Goal: Book appointment/travel/reservation

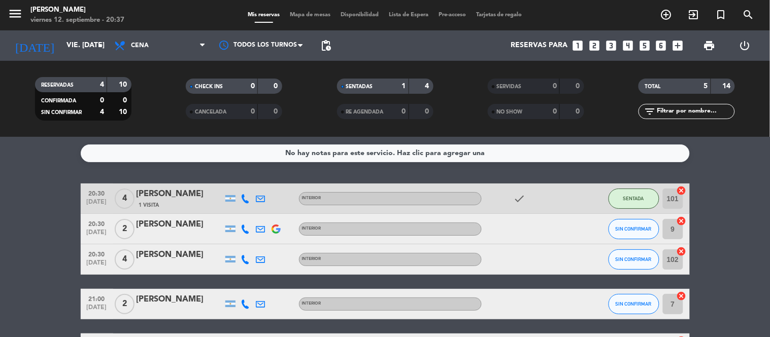
click at [595, 45] on icon "looks_two" at bounding box center [593, 45] width 13 height 13
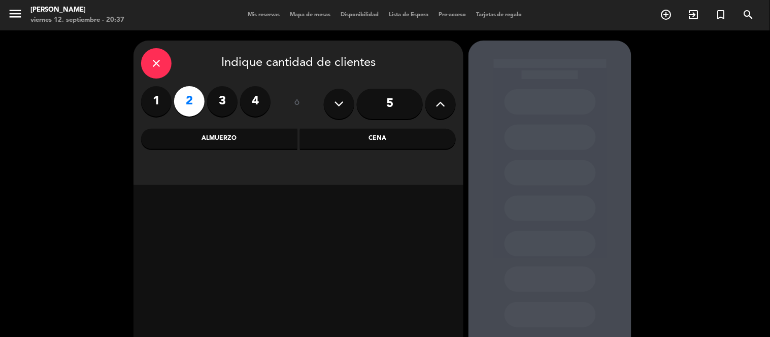
click at [382, 146] on div "Cena" at bounding box center [378, 139] width 156 height 20
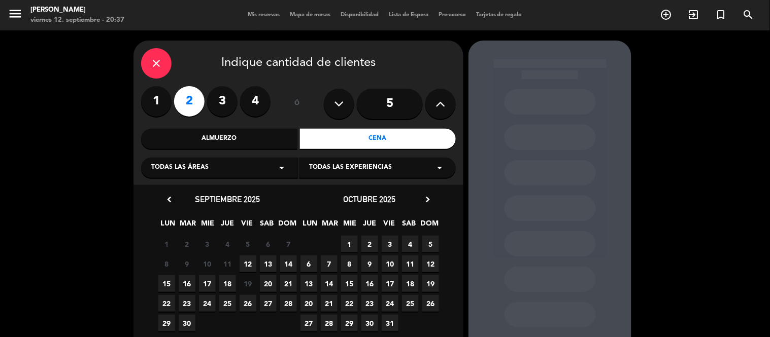
click at [247, 264] on span "12" at bounding box center [247, 264] width 17 height 17
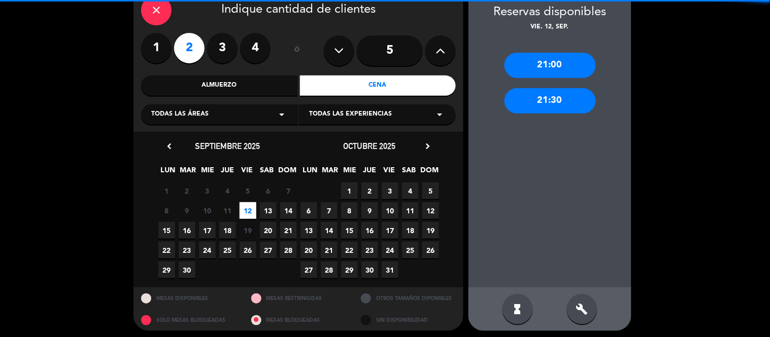
scroll to position [57, 0]
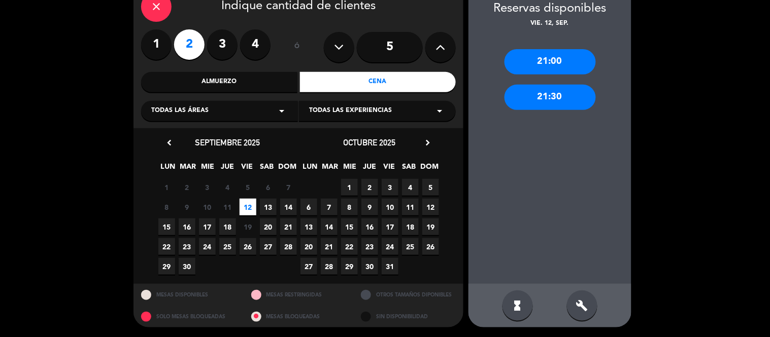
click at [537, 96] on div "21:30" at bounding box center [549, 97] width 91 height 25
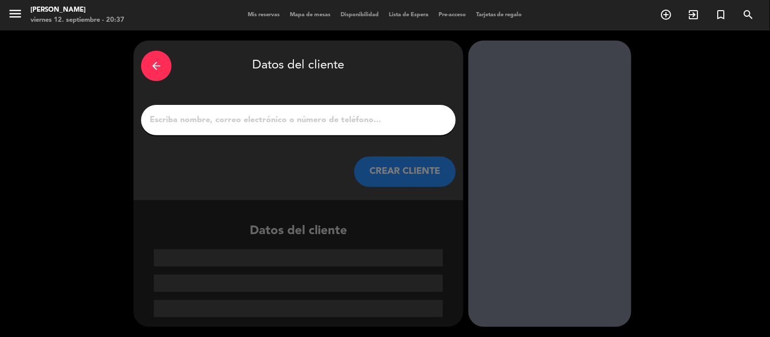
click at [284, 118] on input "1" at bounding box center [298, 120] width 299 height 14
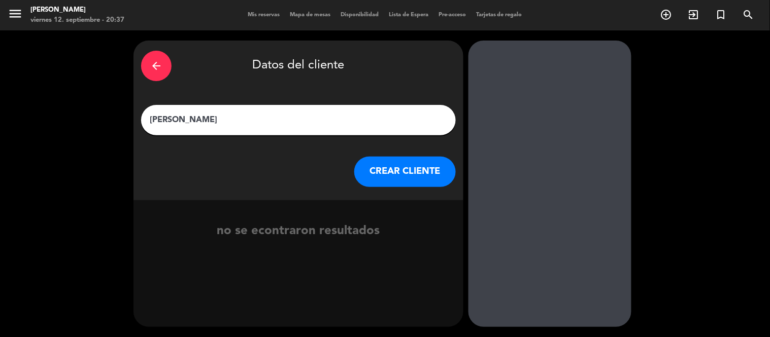
type input "[PERSON_NAME]"
click at [425, 172] on button "CREAR CLIENTE" at bounding box center [404, 172] width 101 height 30
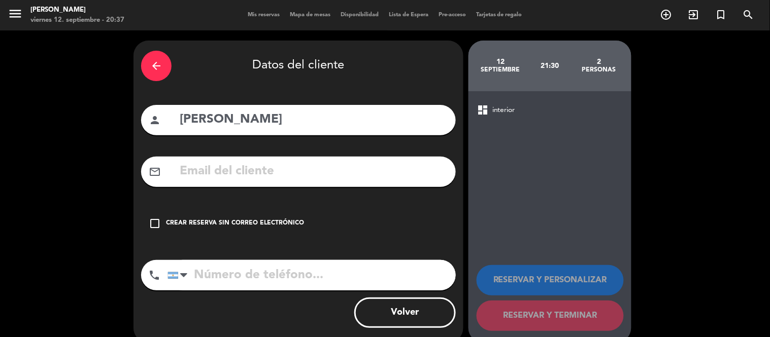
click at [159, 224] on icon "check_box_outline_blank" at bounding box center [155, 224] width 12 height 12
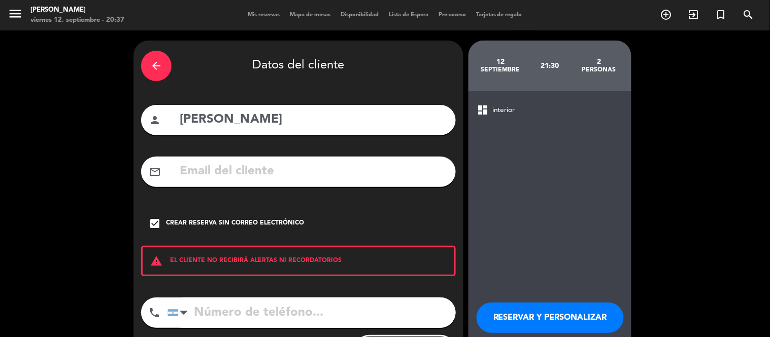
click at [216, 306] on input "tel" at bounding box center [311, 313] width 288 height 30
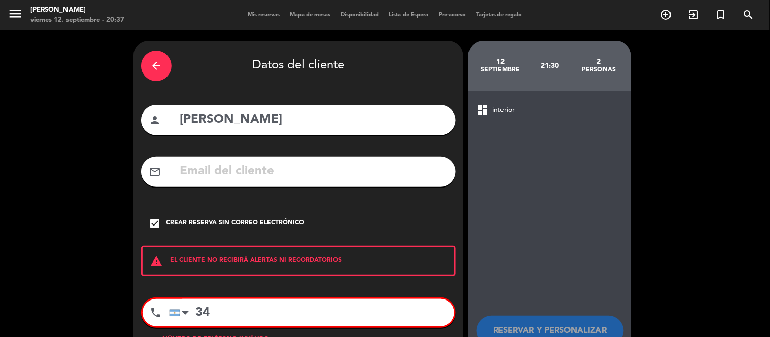
type input "3"
click at [224, 311] on input "34177438207" at bounding box center [311, 312] width 285 height 27
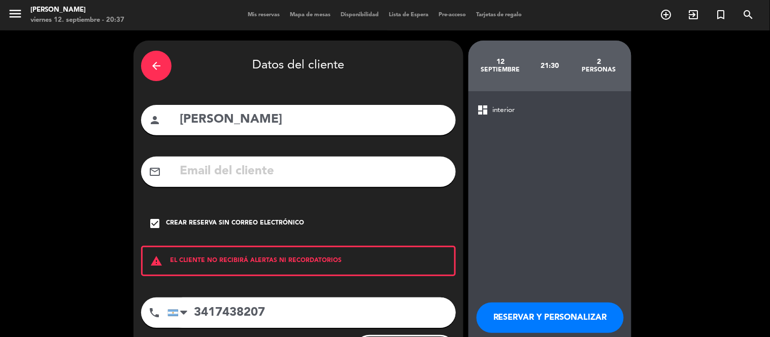
click at [239, 310] on input "3417438207" at bounding box center [311, 313] width 288 height 30
click at [257, 313] on input "3417438207" at bounding box center [311, 313] width 288 height 30
click at [270, 312] on input "3417438207" at bounding box center [311, 313] width 288 height 30
type input "3417438207"
click at [159, 64] on icon "arrow_back" at bounding box center [156, 66] width 12 height 12
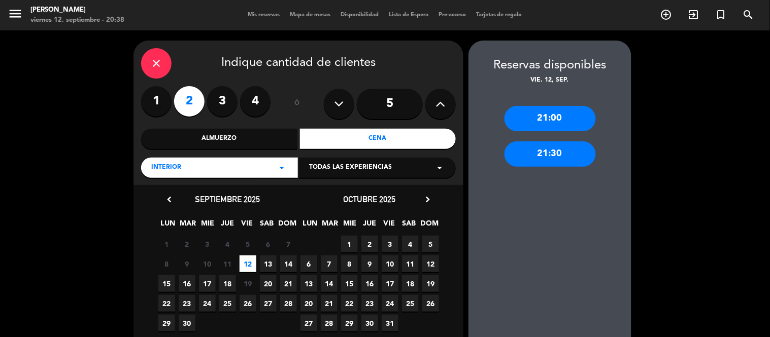
click at [154, 64] on icon "close" at bounding box center [156, 63] width 12 height 12
